Goal: Task Accomplishment & Management: Use online tool/utility

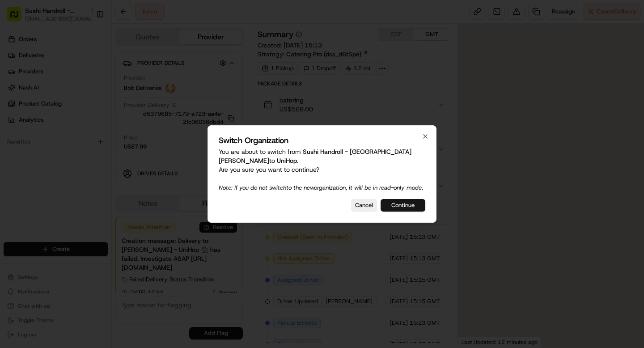
click at [407, 212] on button "Continue" at bounding box center [403, 205] width 45 height 13
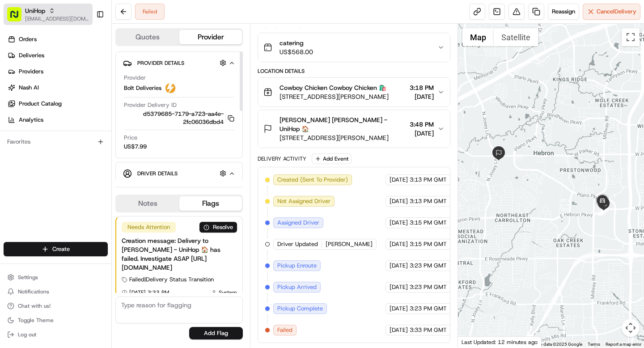
click at [46, 18] on span "[EMAIL_ADDRESS][DOMAIN_NAME]" at bounding box center [57, 18] width 64 height 7
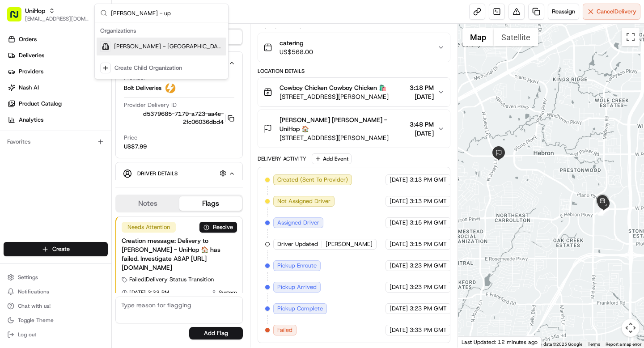
type input "pei wei - up"
click at [146, 50] on span "[PERSON_NAME] - [GEOGRAPHIC_DATA]" at bounding box center [168, 46] width 109 height 8
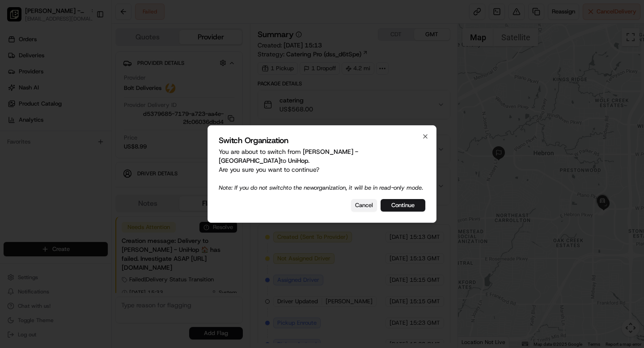
click at [366, 206] on button "Cancel" at bounding box center [364, 205] width 26 height 13
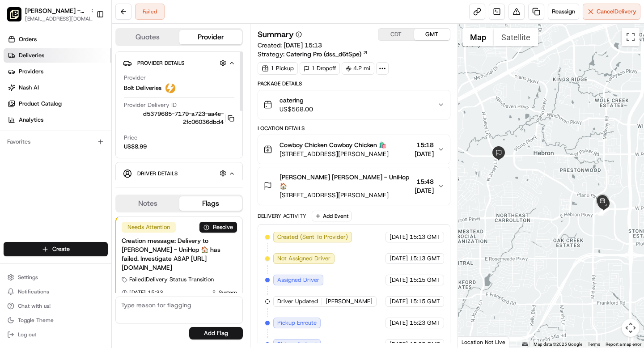
click at [33, 55] on span "Deliveries" at bounding box center [31, 55] width 25 height 8
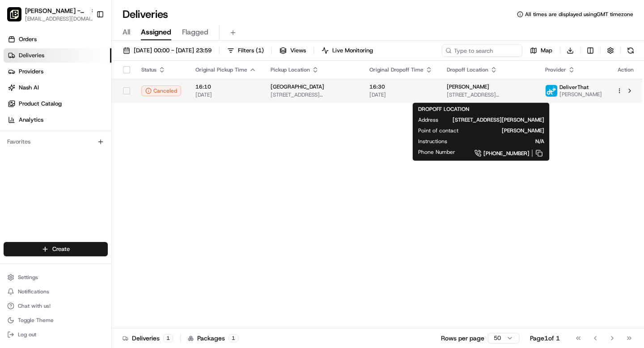
click at [454, 90] on span "John Riegel" at bounding box center [468, 86] width 42 height 7
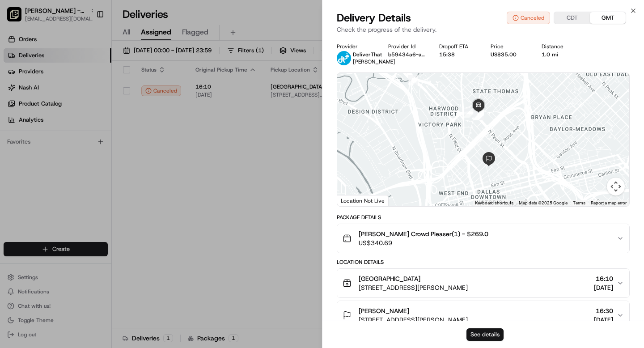
click at [483, 334] on button "See details" at bounding box center [485, 334] width 37 height 13
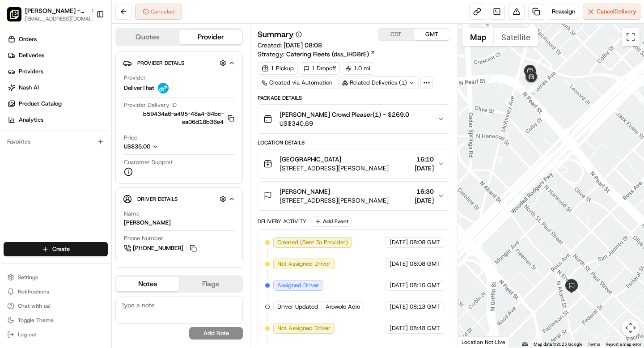
click at [393, 119] on div "Pei Wei Crowd Pleaser(1) - $269.0 US$340.69" at bounding box center [350, 119] width 174 height 18
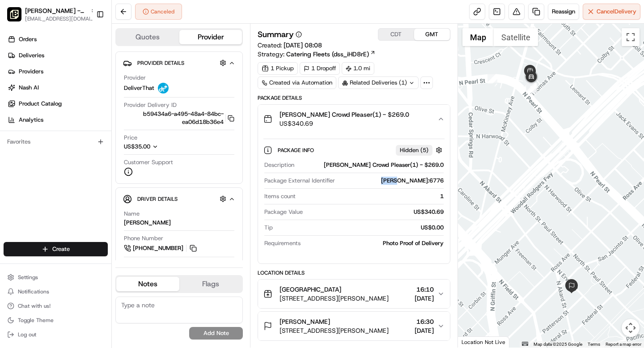
scroll to position [0, 14]
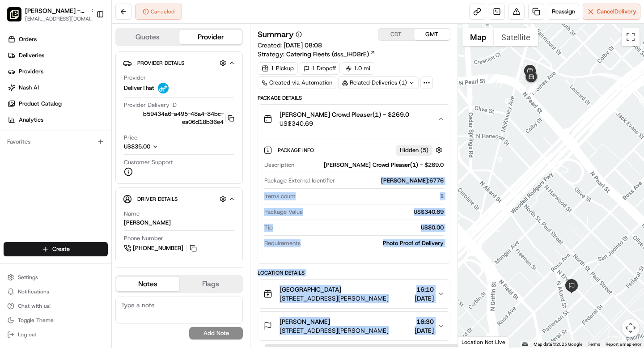
drag, startPoint x: 402, startPoint y: 181, endPoint x: 442, endPoint y: 180, distance: 39.8
click at [442, 180] on div "Summary CDT GMT Created: 21/08/2025 08:08 Strategy: Catering Fleets (dss_iHD8rE…" at bounding box center [354, 185] width 192 height 315
click at [432, 180] on div "Package Info Hidden ( 5 ) Description Pei Wei Crowd Pleaser(1) - $269.0 Package…" at bounding box center [353, 194] width 191 height 123
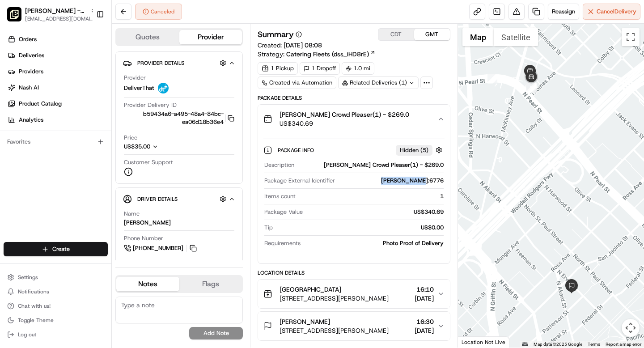
drag, startPoint x: 391, startPoint y: 181, endPoint x: 430, endPoint y: 182, distance: 38.5
click at [430, 182] on div "Package Info Hidden ( 5 ) Description Pei Wei Crowd Pleaser(1) - $269.0 Package…" at bounding box center [353, 194] width 191 height 123
copy div "Pei Wei:6776"
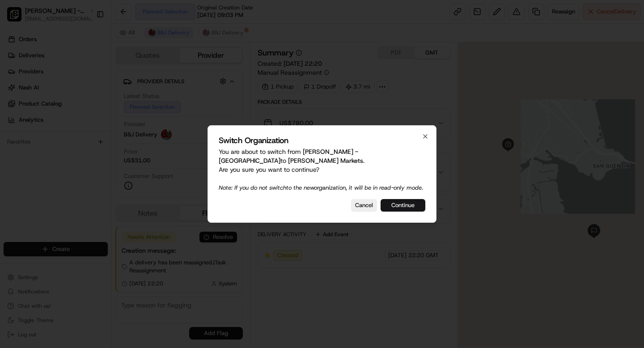
click at [410, 204] on button "Continue" at bounding box center [403, 205] width 45 height 13
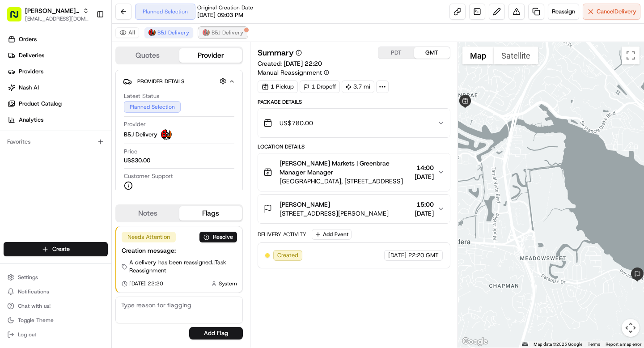
click at [213, 31] on span "B&J Delivery" at bounding box center [228, 32] width 32 height 7
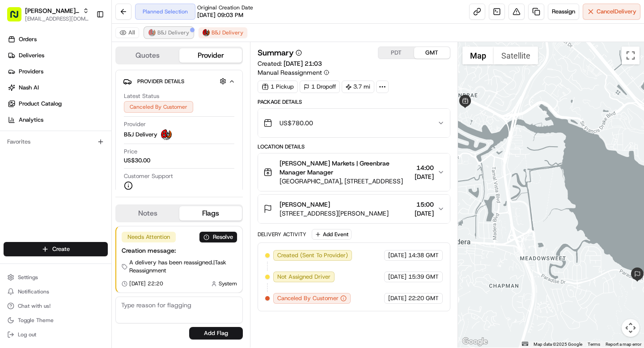
click at [171, 32] on span "B&J Delivery" at bounding box center [173, 32] width 32 height 7
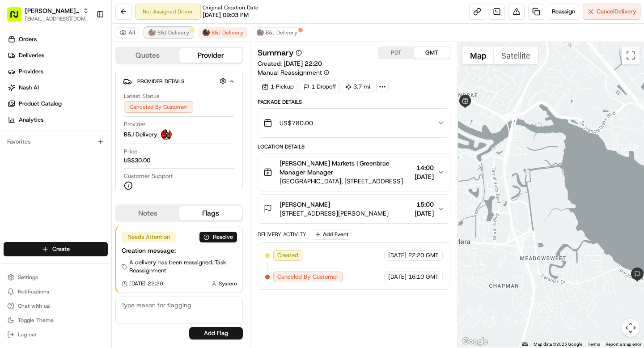
click at [165, 30] on span "B&J Delivery" at bounding box center [173, 32] width 32 height 7
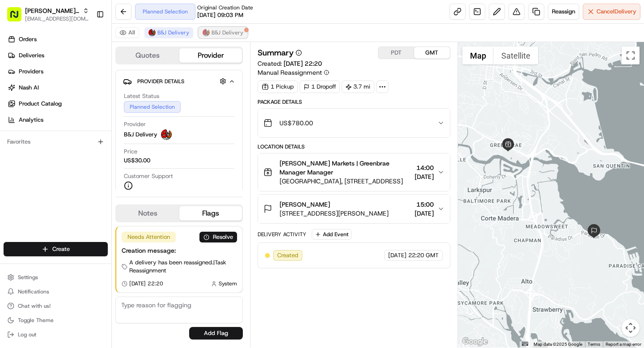
click at [224, 33] on span "B&J Delivery" at bounding box center [228, 32] width 32 height 7
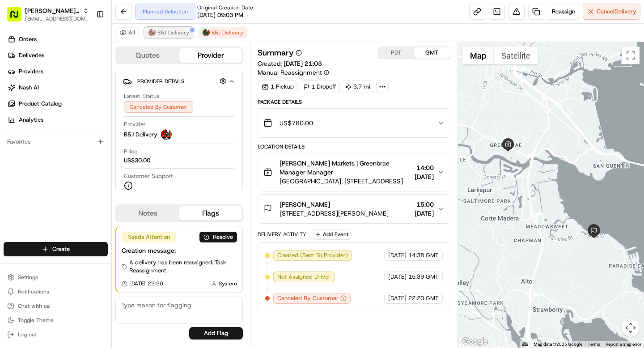
click at [168, 28] on button "B&J Delivery" at bounding box center [168, 32] width 49 height 11
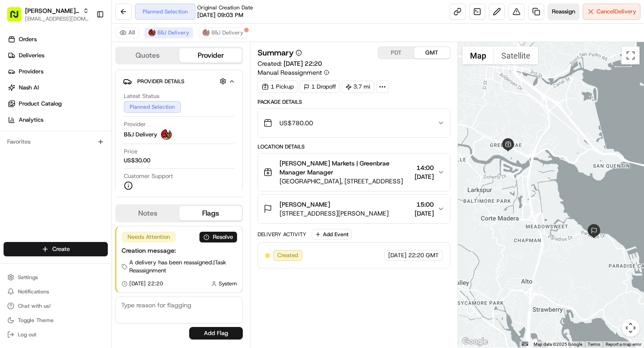
click at [562, 12] on span "Reassign" at bounding box center [563, 12] width 23 height 8
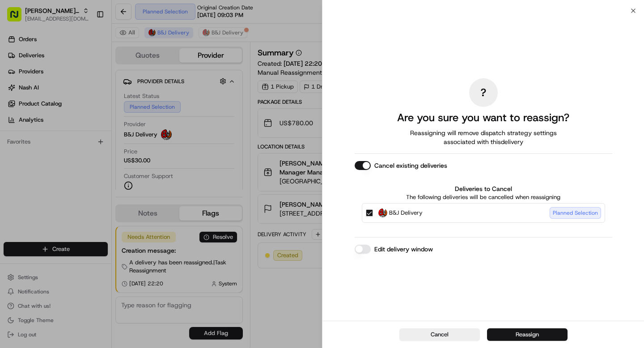
click at [521, 333] on button "Reassign" at bounding box center [527, 334] width 81 height 13
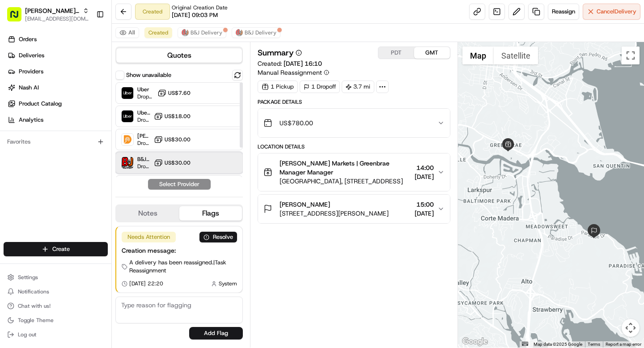
click at [211, 162] on div at bounding box center [215, 162] width 11 height 11
click at [186, 184] on button "Assign Provider" at bounding box center [180, 184] width 64 height 11
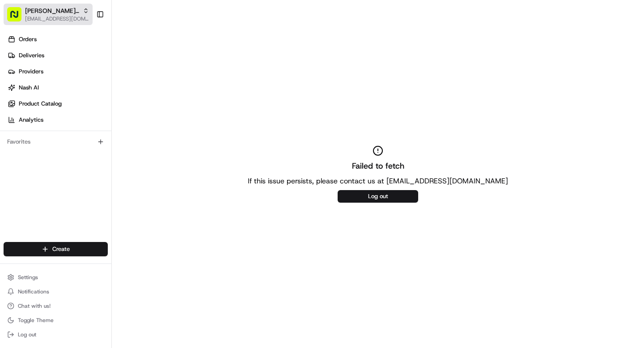
click at [55, 13] on span "Mollie Stone's Markets" at bounding box center [52, 10] width 54 height 9
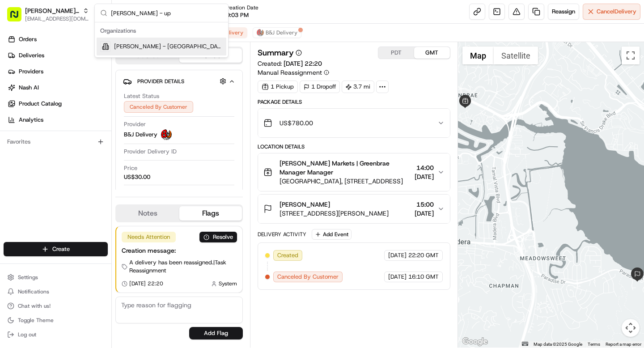
type input "pei wei - up"
click at [155, 42] on div "[PERSON_NAME] - [GEOGRAPHIC_DATA]" at bounding box center [162, 47] width 130 height 18
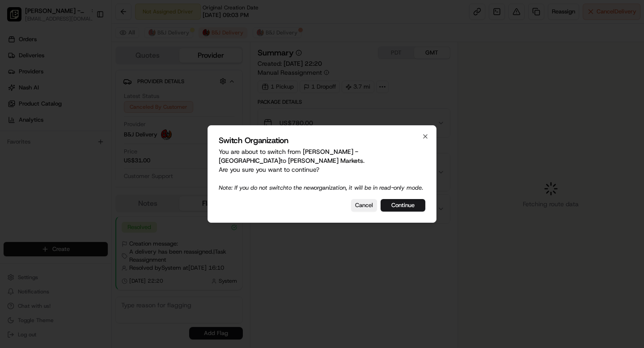
scroll to position [76, 0]
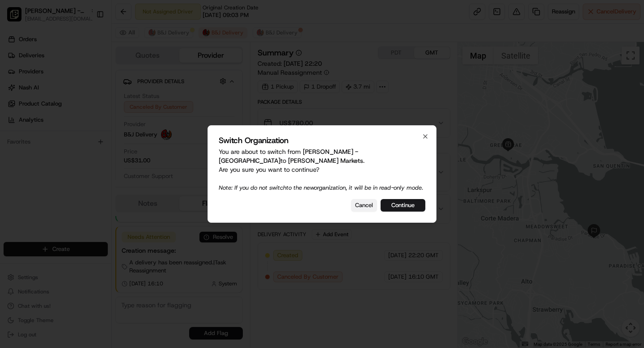
click at [363, 212] on button "Cancel" at bounding box center [364, 205] width 26 height 13
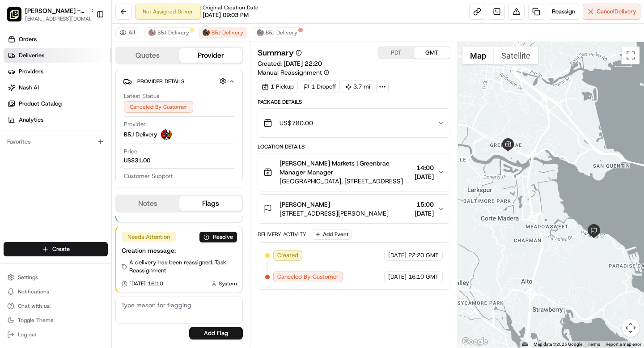
click at [23, 50] on link "Deliveries" at bounding box center [58, 55] width 108 height 14
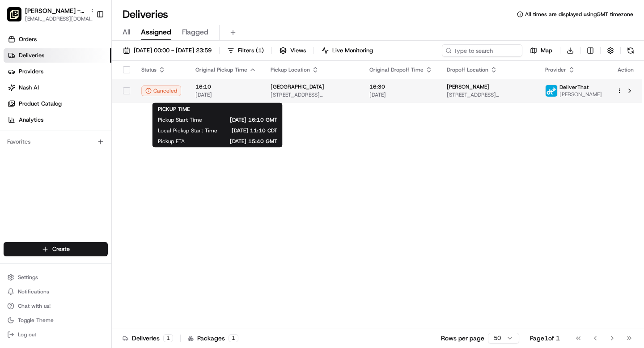
click at [225, 90] on span "16:10" at bounding box center [225, 86] width 61 height 7
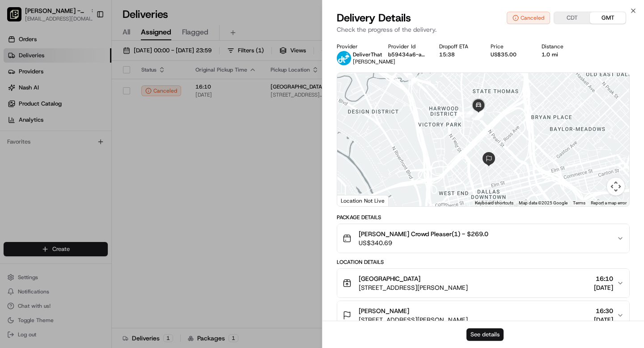
click at [471, 334] on button "See details" at bounding box center [485, 334] width 37 height 13
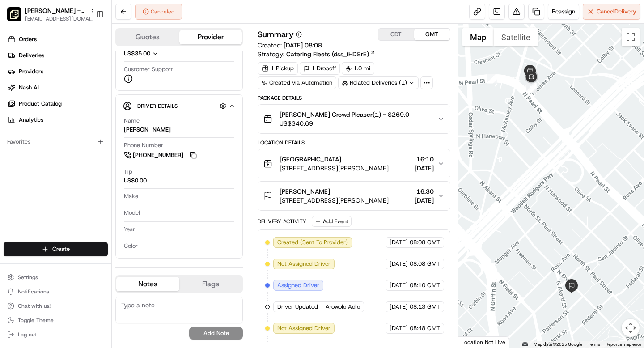
click at [405, 82] on div "Related Deliveries (1)" at bounding box center [378, 82] width 81 height 13
click at [389, 103] on span "ord_Vpa9Q7YiwaVM637HTVmGhR" at bounding box center [386, 103] width 94 height 8
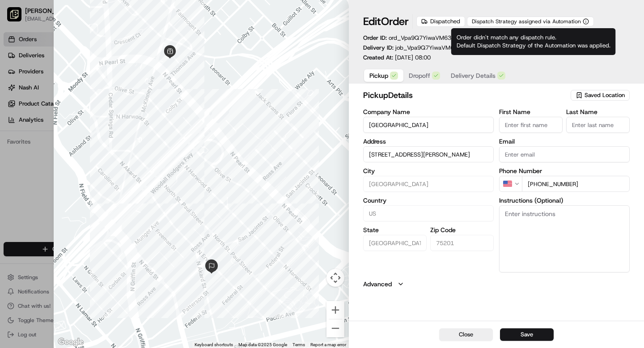
click at [538, 21] on span "Dispatch Strategy assigned via Automation" at bounding box center [526, 21] width 109 height 7
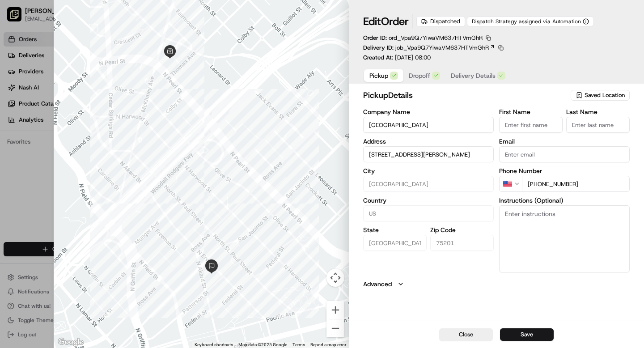
click at [416, 78] on span "Dropoff" at bounding box center [419, 75] width 21 height 9
click at [386, 76] on span "Pickup" at bounding box center [378, 75] width 19 height 9
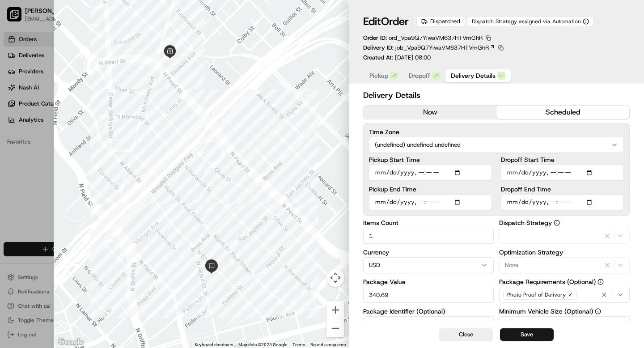
click at [477, 73] on span "Delivery Details" at bounding box center [473, 75] width 45 height 9
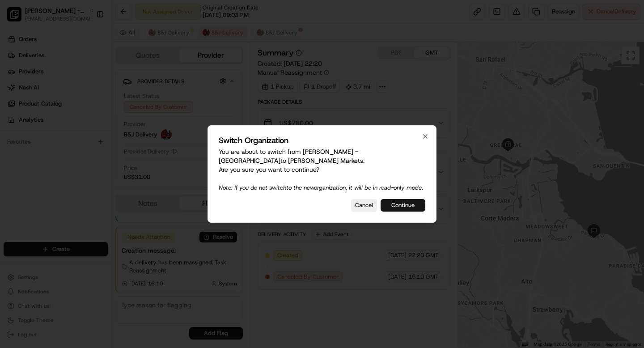
click at [391, 206] on button "Continue" at bounding box center [403, 205] width 45 height 13
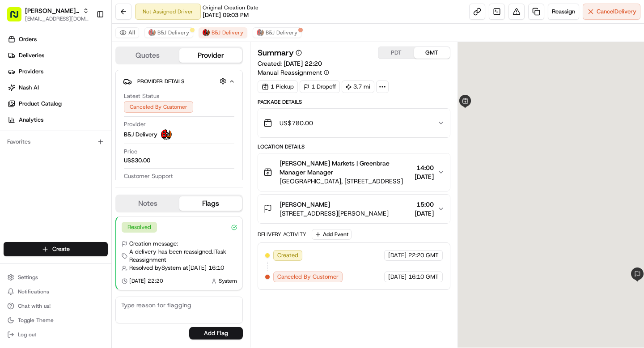
scroll to position [76, 0]
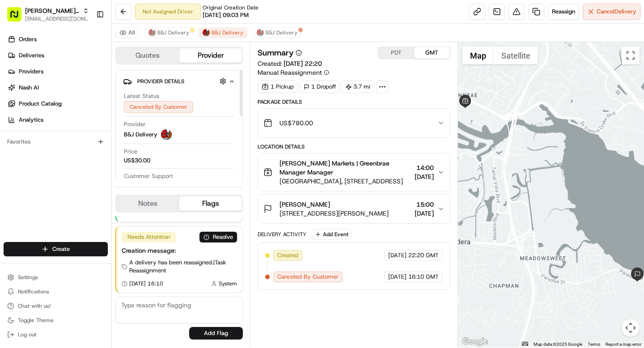
click at [178, 26] on div "All B&J Delivery B&J Delivery B&J Delivery" at bounding box center [378, 33] width 532 height 18
click at [170, 33] on span "B&J Delivery" at bounding box center [173, 32] width 32 height 7
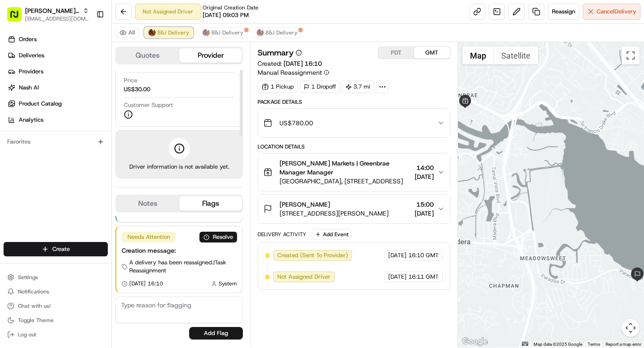
scroll to position [0, 0]
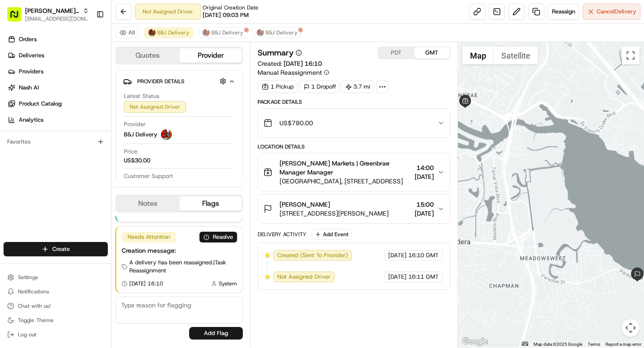
click at [332, 163] on span "[PERSON_NAME] Markets | Greenbrae Manager Manager" at bounding box center [345, 168] width 131 height 18
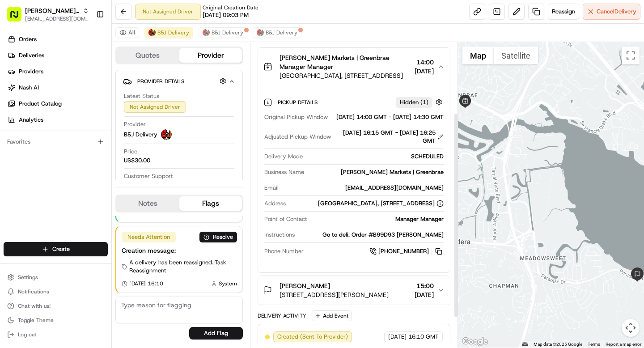
scroll to position [107, 0]
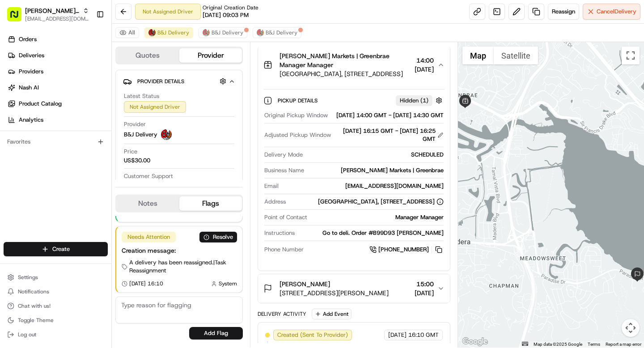
drag, startPoint x: 323, startPoint y: 116, endPoint x: 445, endPoint y: 122, distance: 122.3
click at [445, 122] on div "Pickup Details Hidden ( 1 ) Original Pickup Window 24/07/2025 14:00 GMT - 24/07…" at bounding box center [353, 174] width 191 height 180
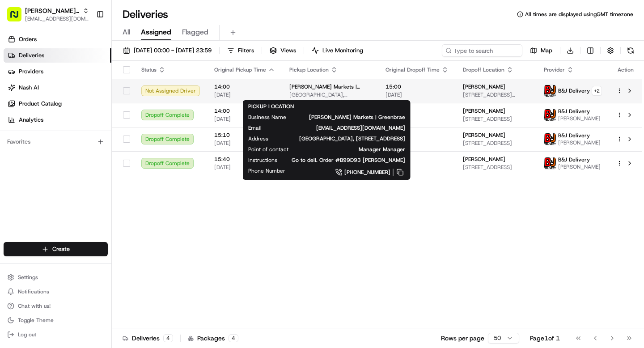
click at [319, 91] on div "Mollie Stone's Markets | Greenbrae Bon Air Shopping Center, 270 Bon Air Center,…" at bounding box center [330, 90] width 82 height 15
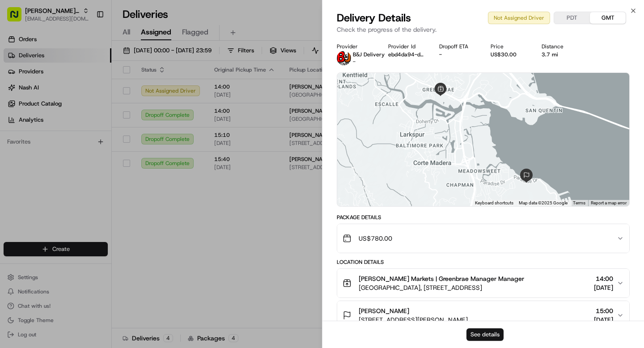
click at [490, 332] on button "See details" at bounding box center [485, 334] width 37 height 13
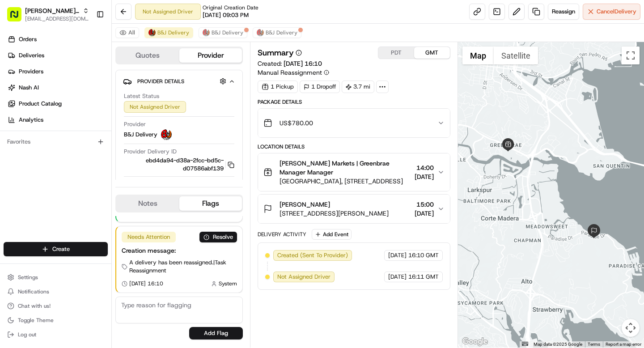
click at [431, 170] on span "14:00" at bounding box center [424, 167] width 19 height 9
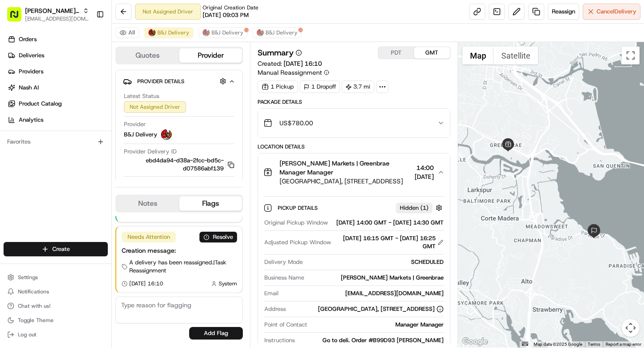
click at [431, 170] on span "14:00" at bounding box center [424, 167] width 19 height 9
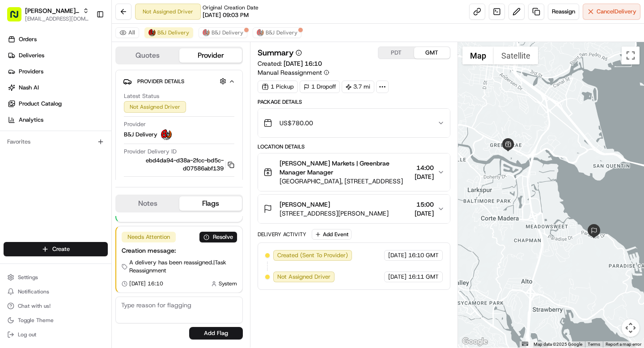
click at [393, 53] on button "PDT" at bounding box center [396, 53] width 36 height 12
